Goal: Navigation & Orientation: Go to known website

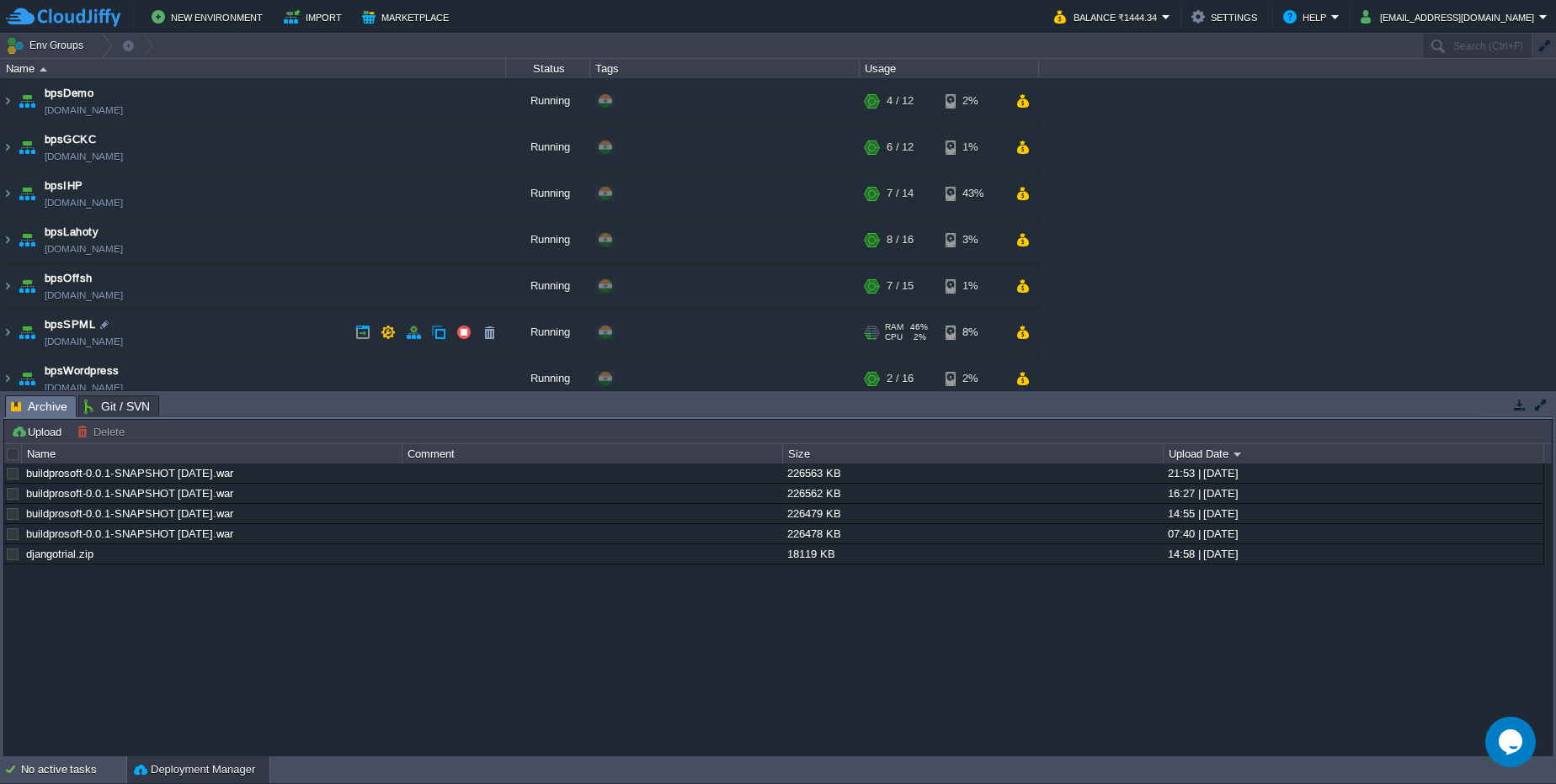
scroll to position [197, 0]
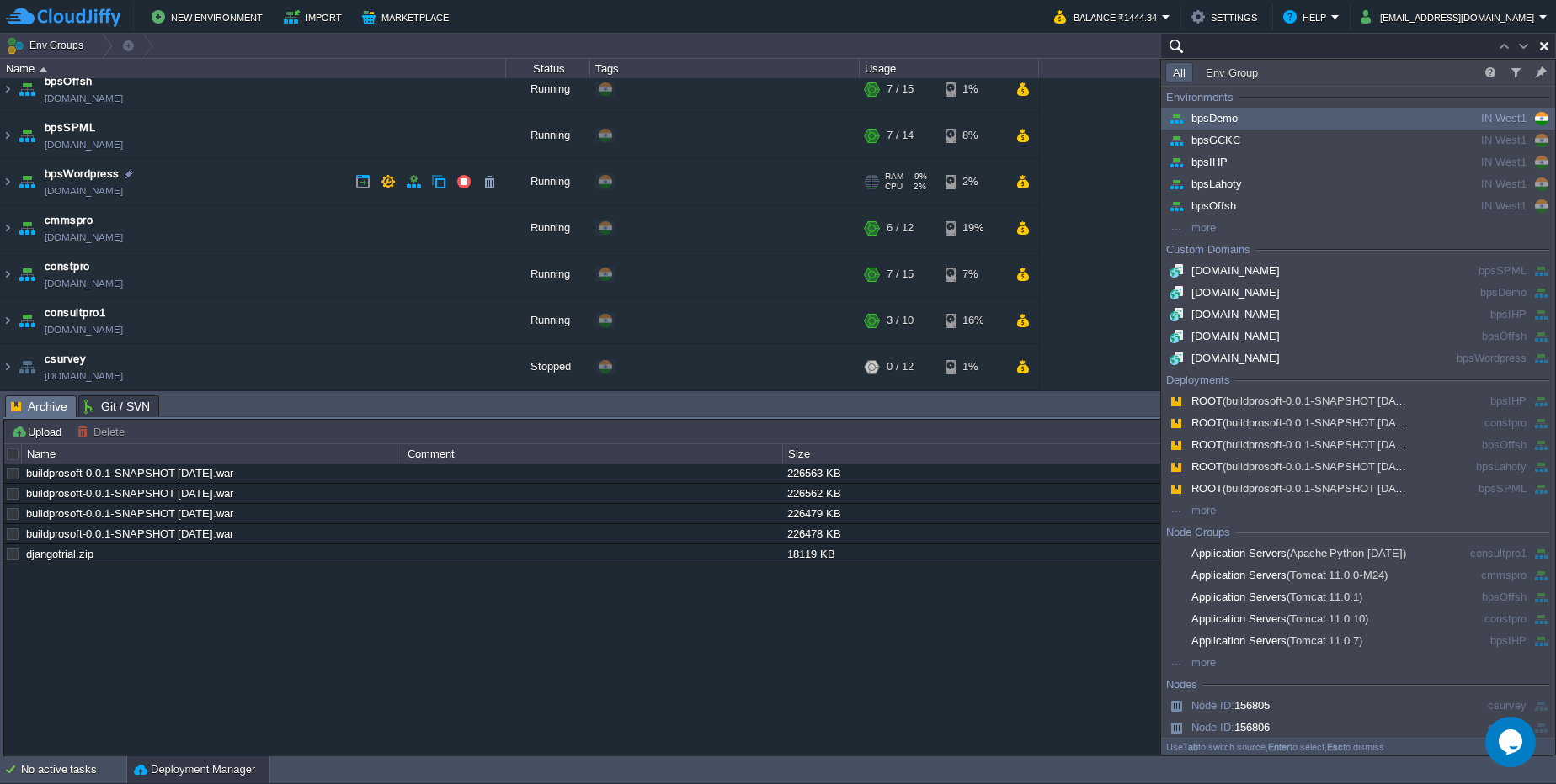
paste input "[URL][TECHNICAL_ID]"
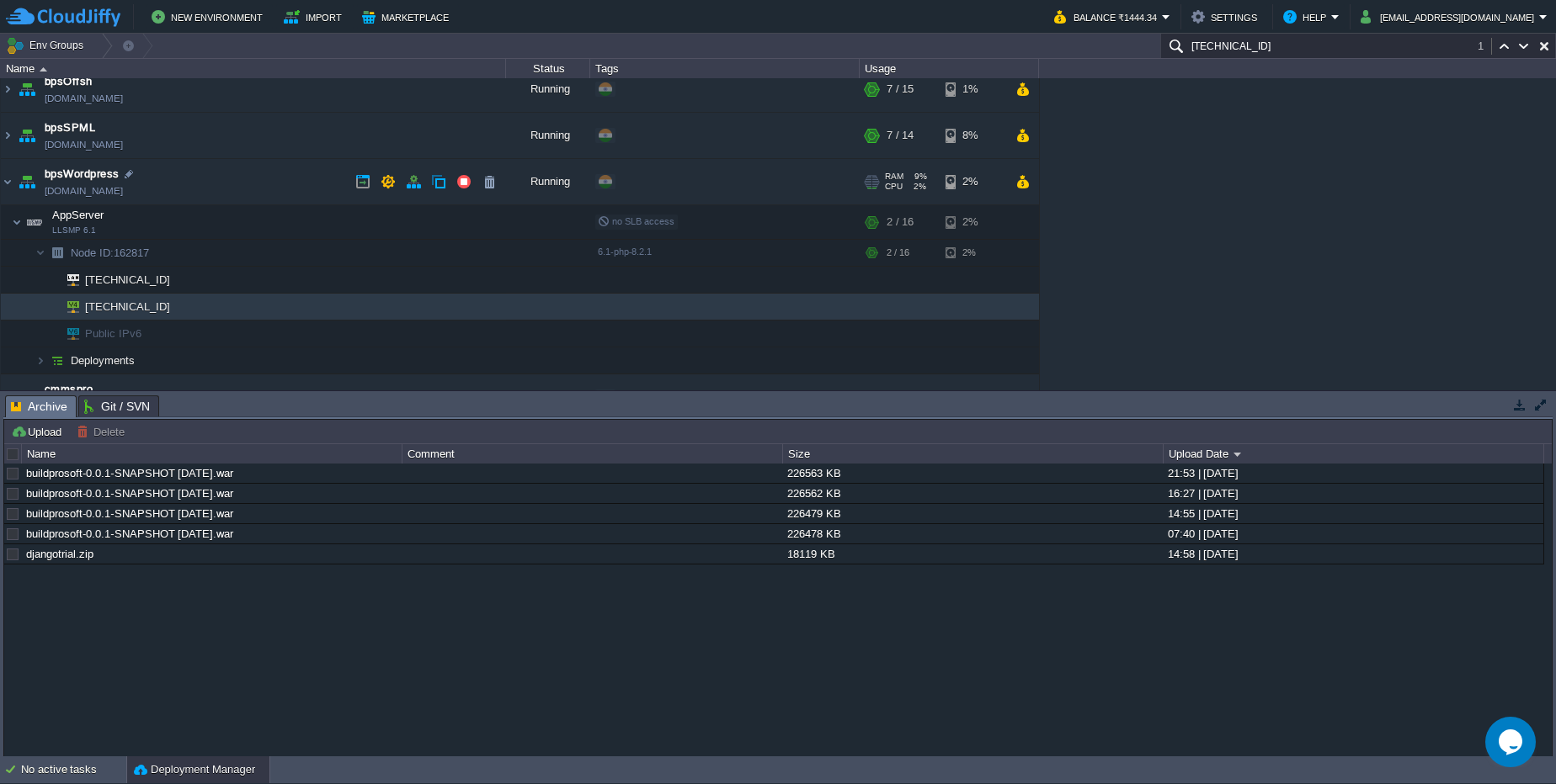
type input "[TECHNICAL_ID]"
click at [66, 195] on link "[DOMAIN_NAME]" at bounding box center [83, 191] width 78 height 17
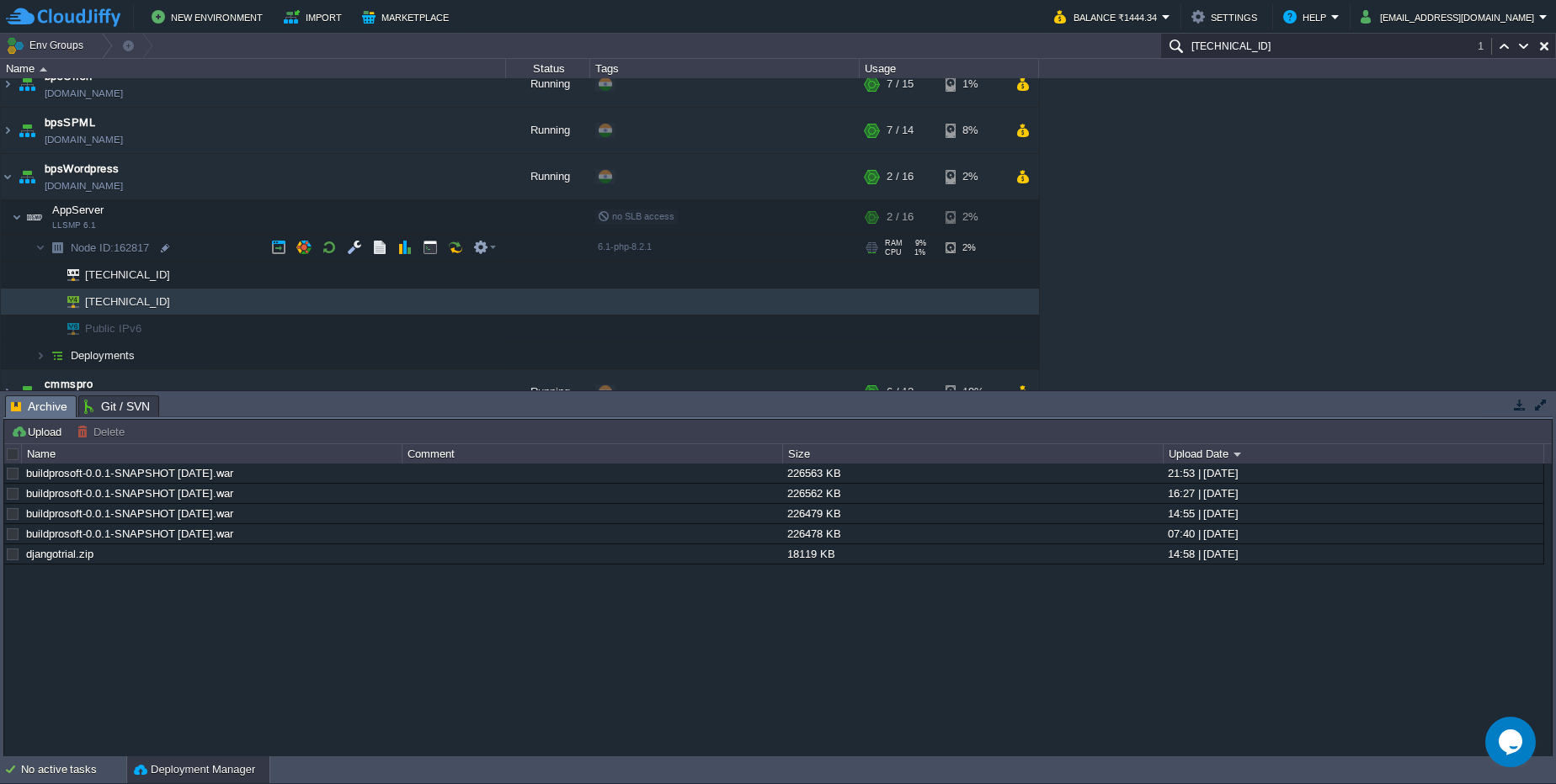
click at [157, 243] on td "Node ID: 162817" at bounding box center [254, 248] width 505 height 27
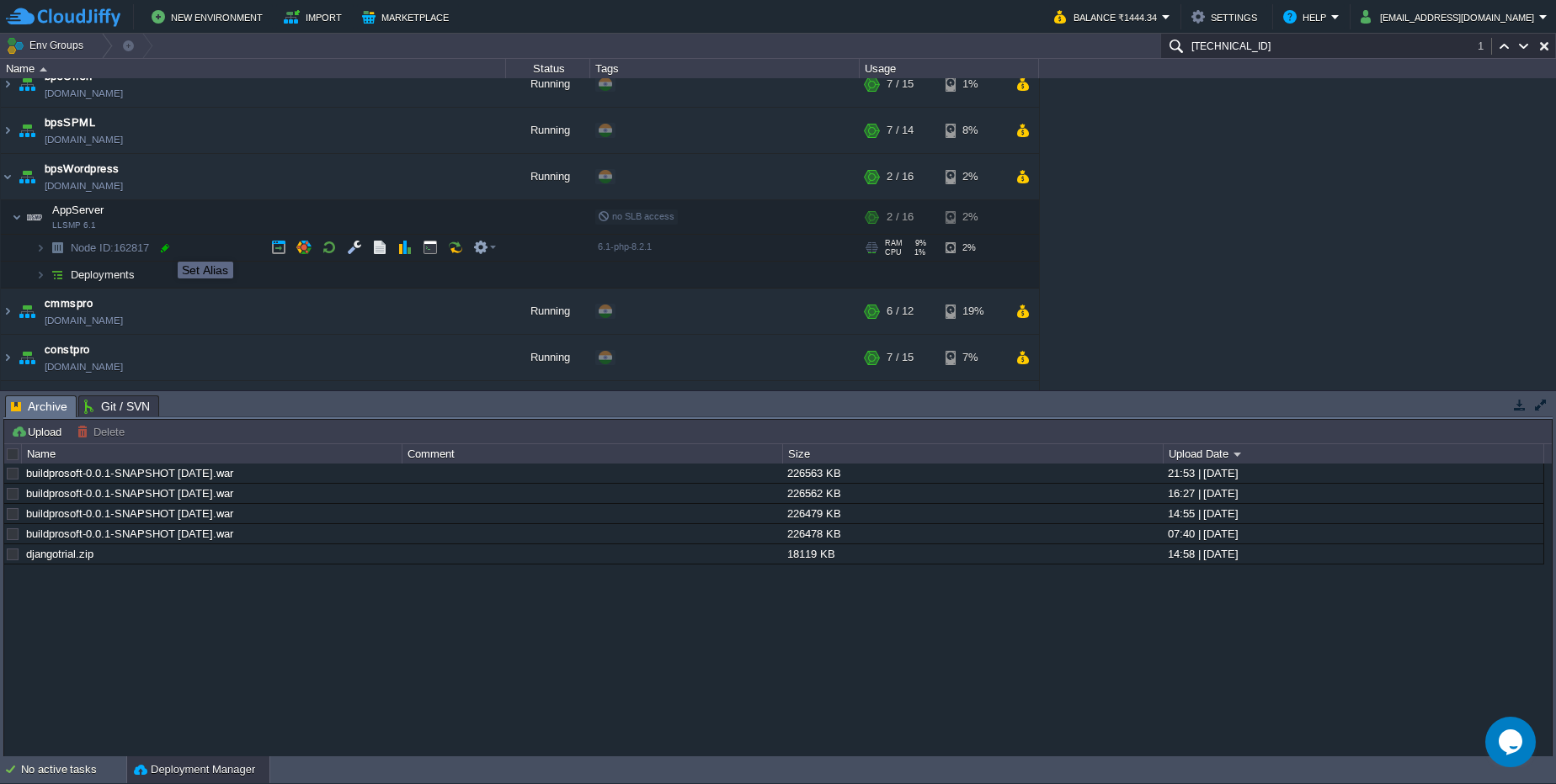
click at [165, 247] on div at bounding box center [165, 248] width 15 height 15
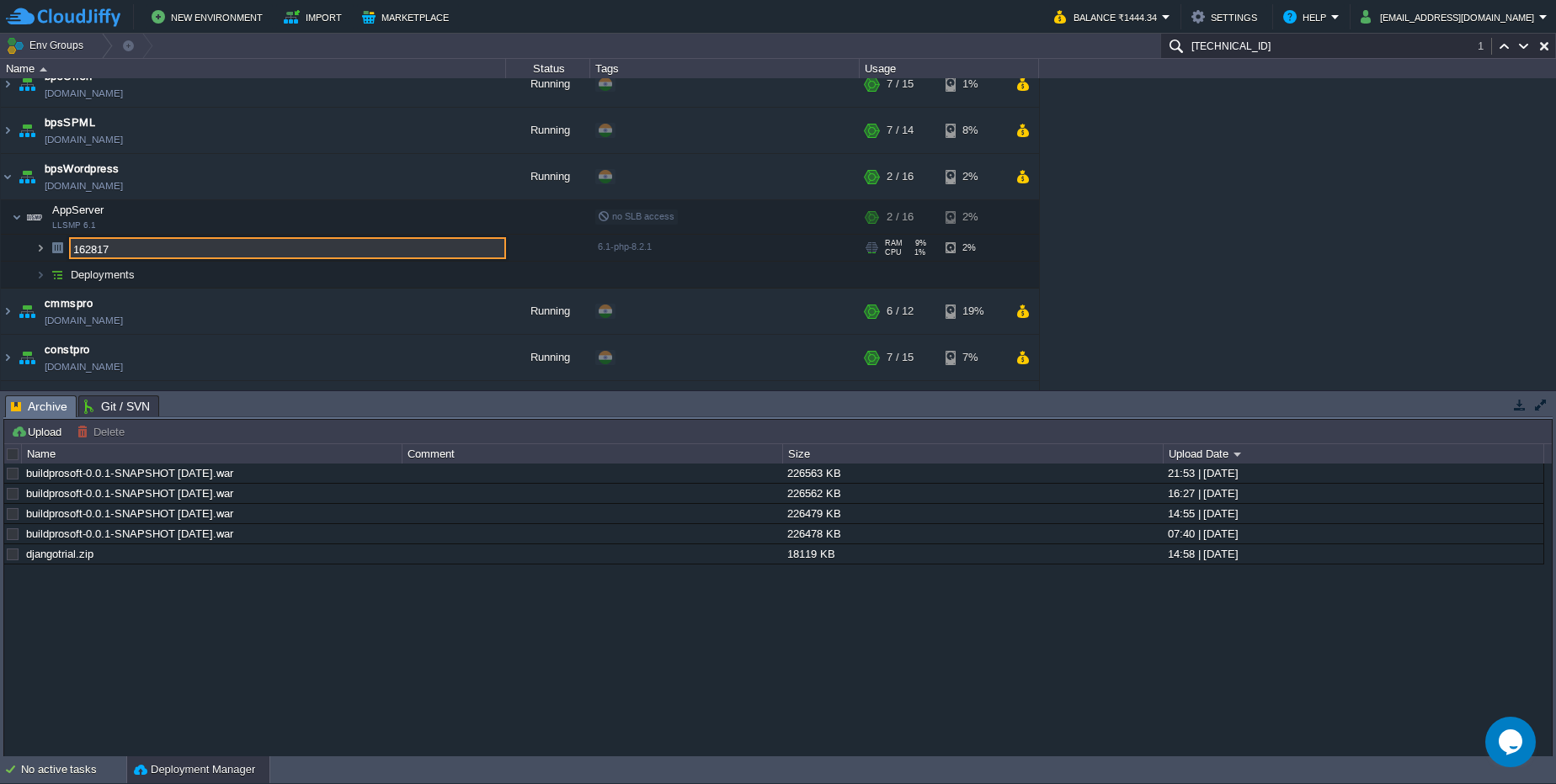
click at [43, 251] on img at bounding box center [41, 247] width 10 height 26
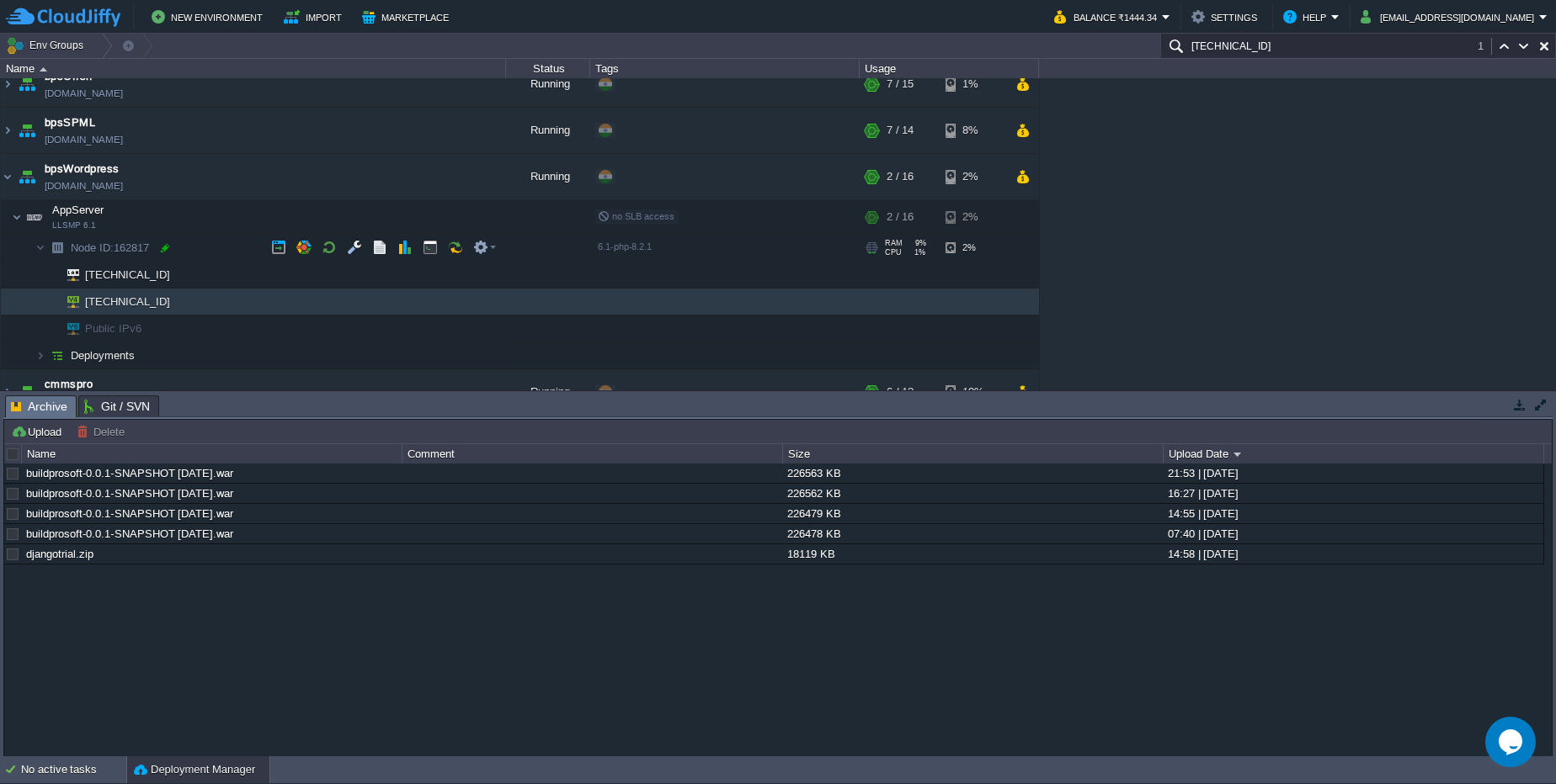
click at [164, 245] on div at bounding box center [165, 248] width 15 height 15
type input "162817"
click at [387, 179] on button "button" at bounding box center [388, 177] width 15 height 15
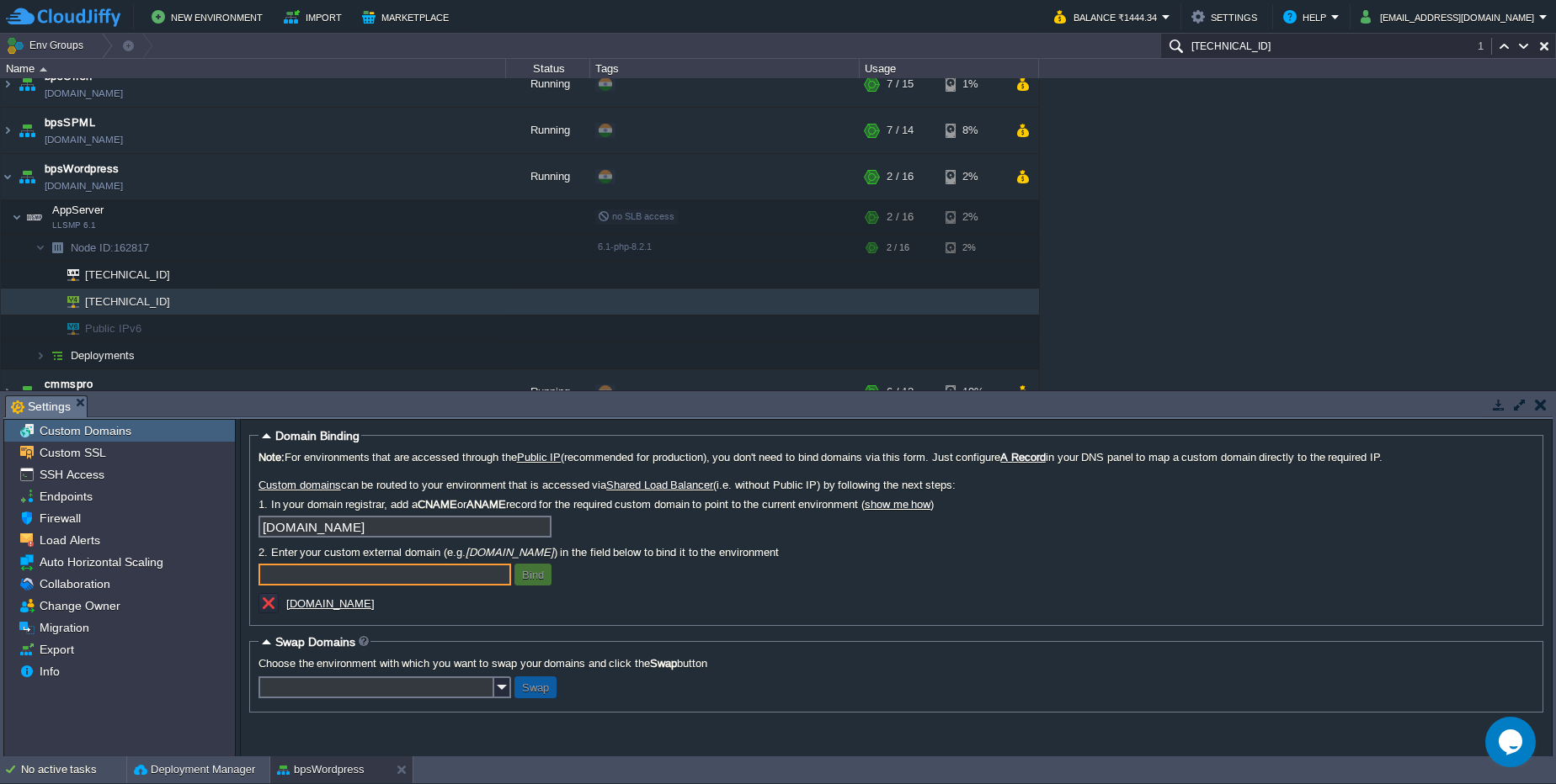
click at [311, 599] on u "[DOMAIN_NAME]" at bounding box center [330, 604] width 88 height 13
